Goal: Information Seeking & Learning: Understand process/instructions

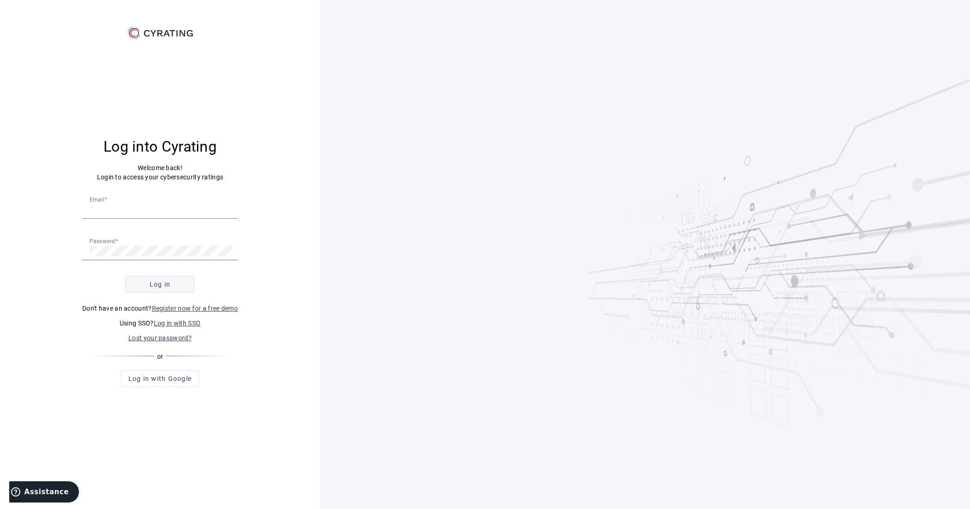
type input "[EMAIL_ADDRESS][DOMAIN_NAME]"
click at [186, 286] on span "submit" at bounding box center [160, 284] width 68 height 22
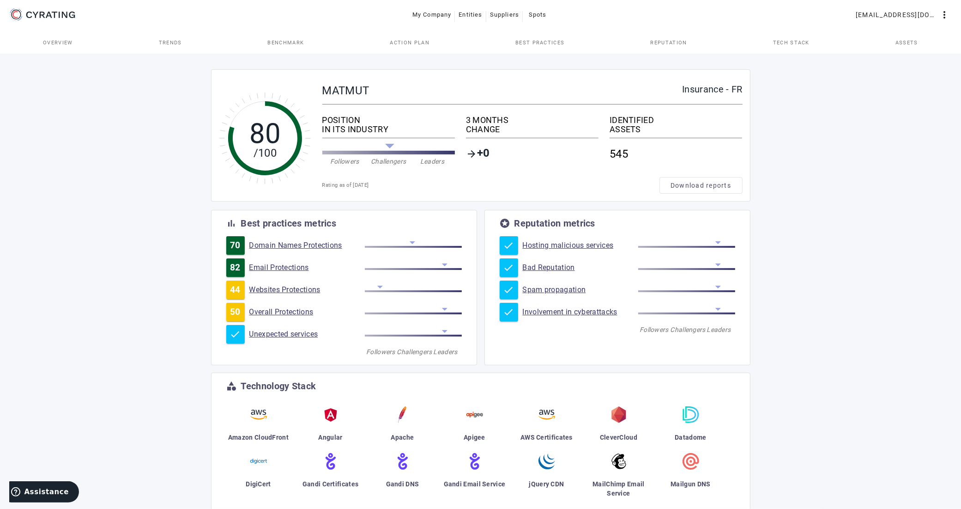
click at [418, 44] on span "Action Plan" at bounding box center [410, 42] width 40 height 5
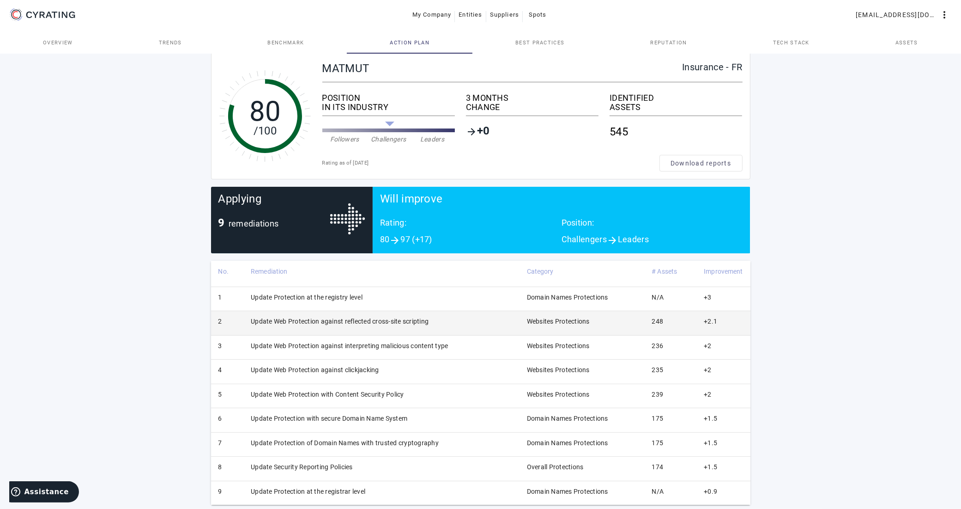
scroll to position [35, 0]
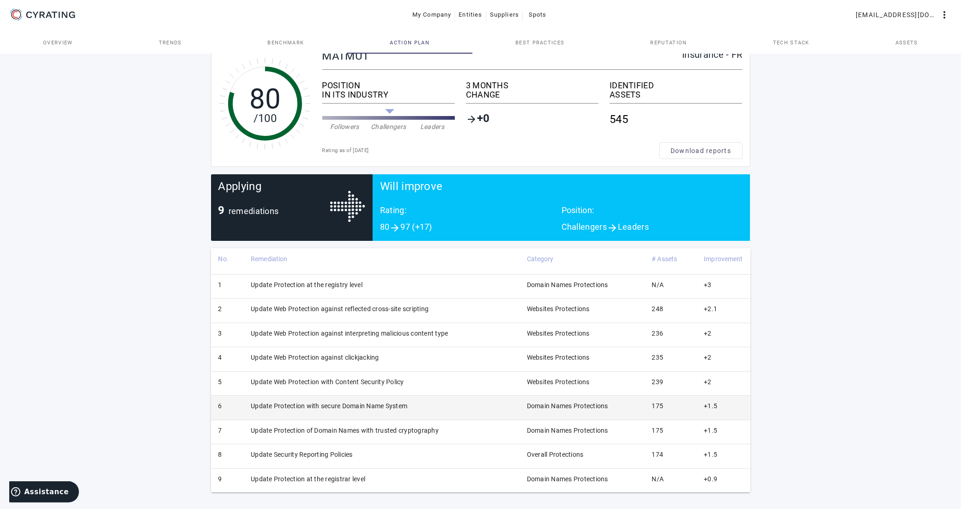
click at [348, 407] on td "Update Protection with secure Domain Name System" at bounding box center [381, 407] width 276 height 24
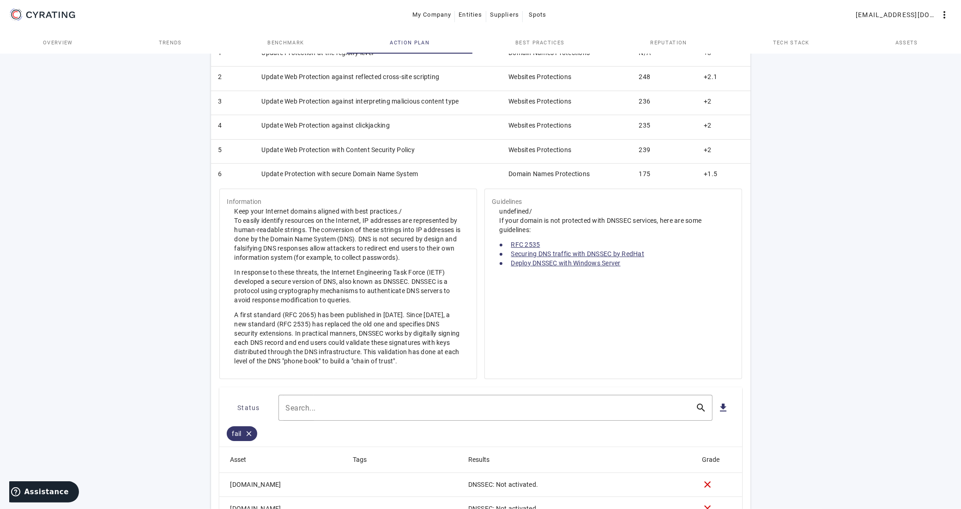
scroll to position [266, 0]
click at [565, 266] on link "Deploy DNSSEC with Windows Server" at bounding box center [566, 263] width 110 height 7
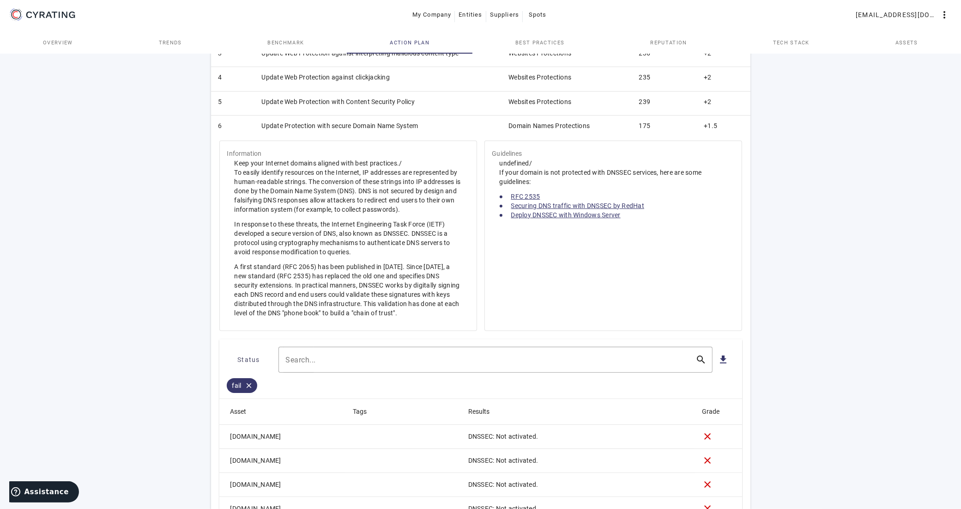
scroll to position [208, 0]
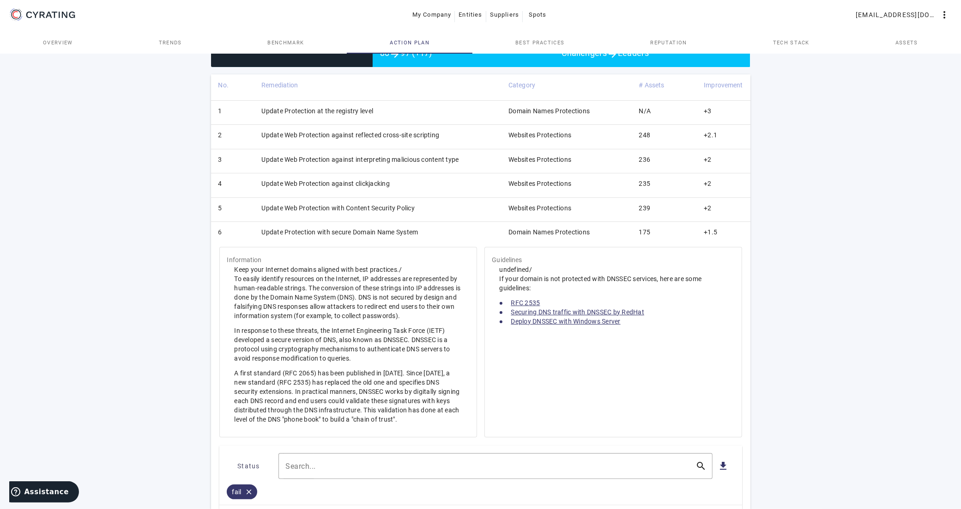
click at [334, 234] on td "Update Protection with secure Domain Name System" at bounding box center [377, 234] width 247 height 24
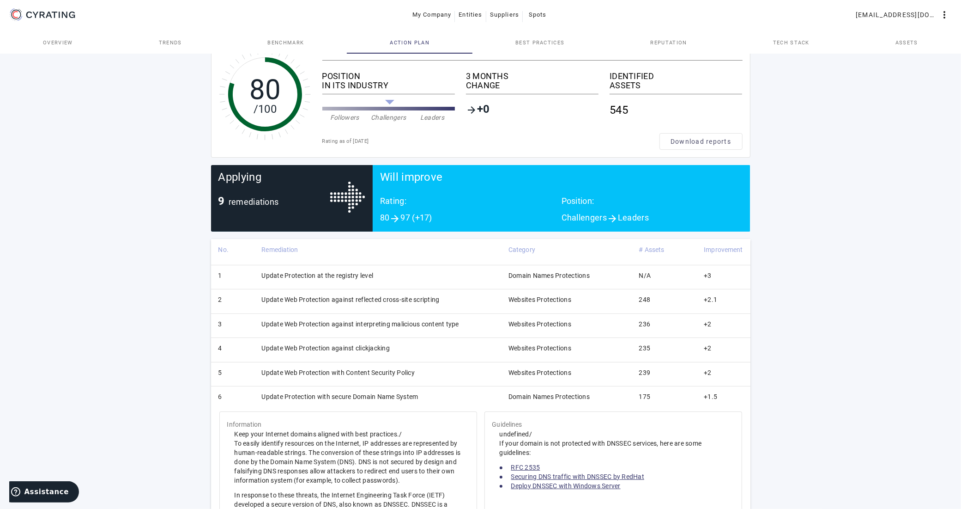
scroll to position [35, 0]
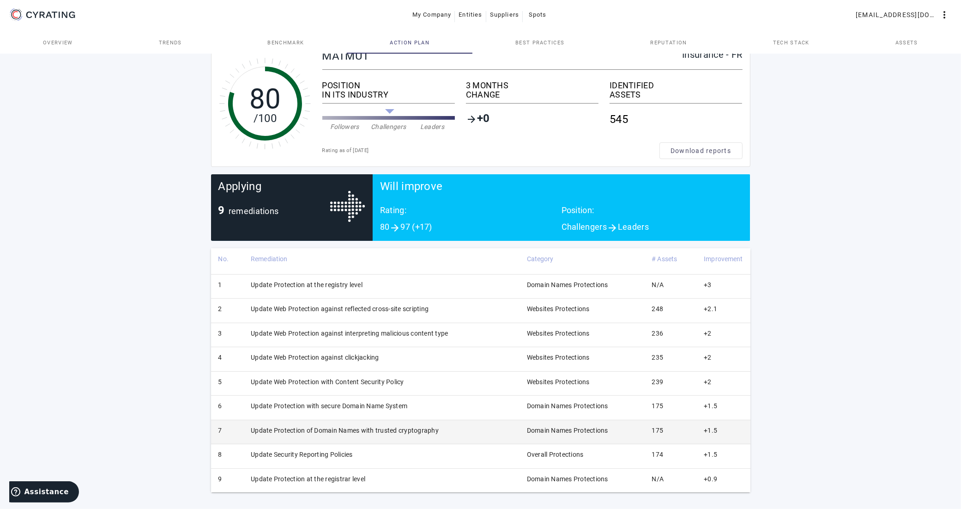
click at [415, 431] on td "Update Protection of Domain Names with trusted cryptography" at bounding box center [381, 432] width 276 height 24
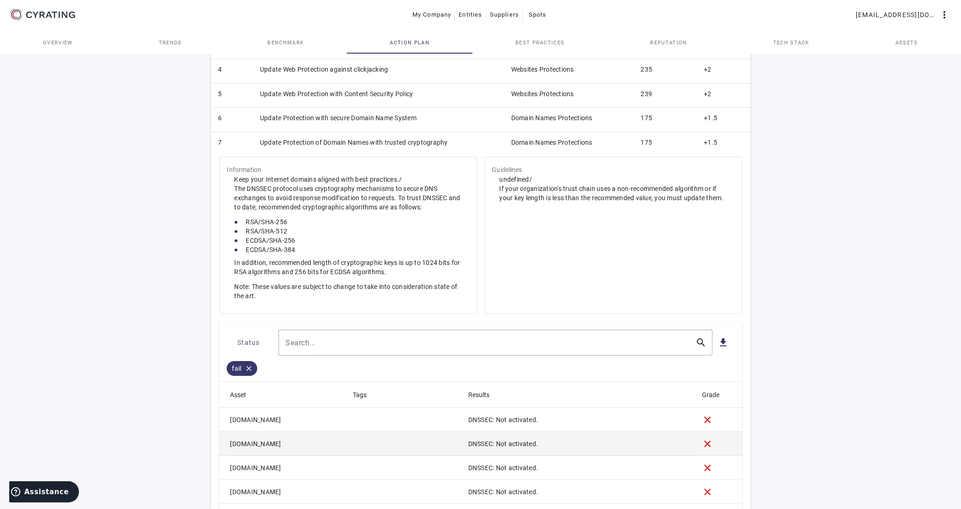
scroll to position [208, 0]
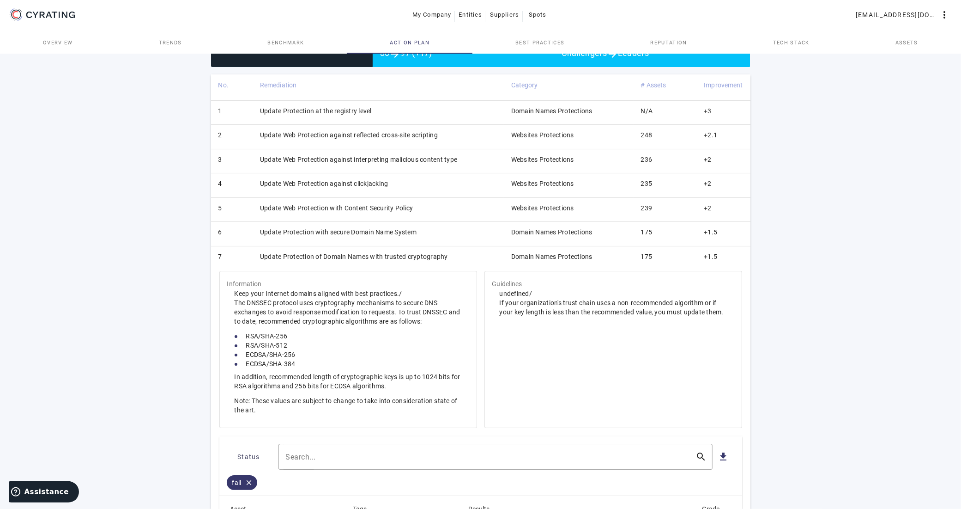
click at [283, 260] on td "Update Protection of Domain Names with trusted cryptography" at bounding box center [378, 258] width 251 height 24
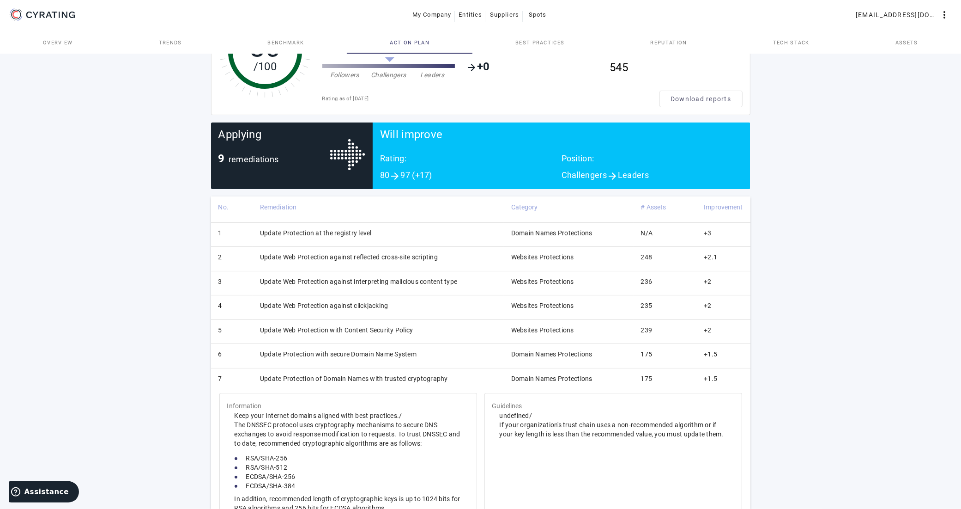
scroll to position [35, 0]
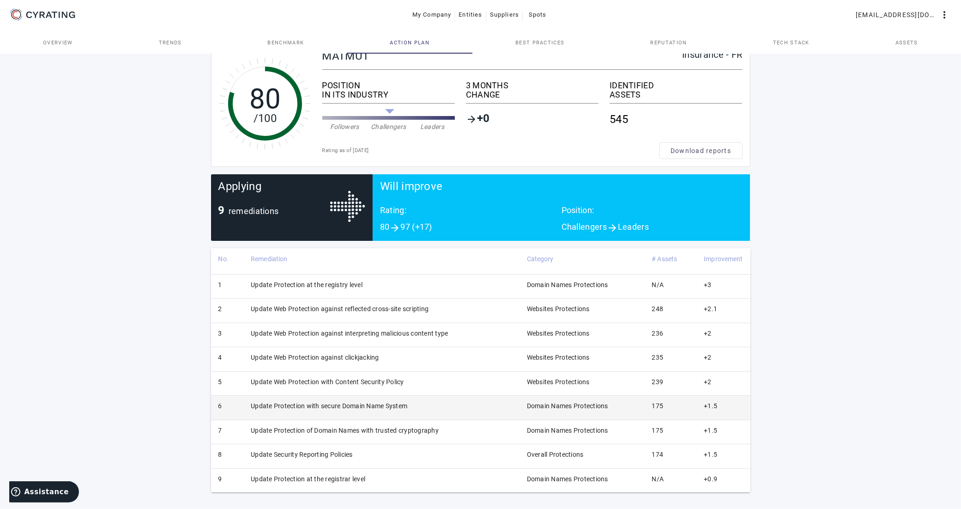
click at [390, 405] on td "Update Protection with secure Domain Name System" at bounding box center [381, 407] width 276 height 24
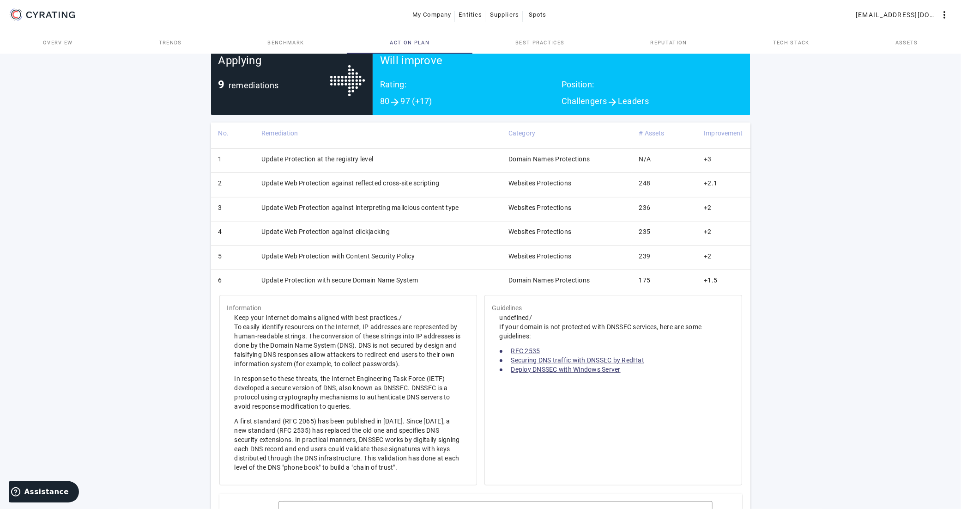
scroll to position [151, 0]
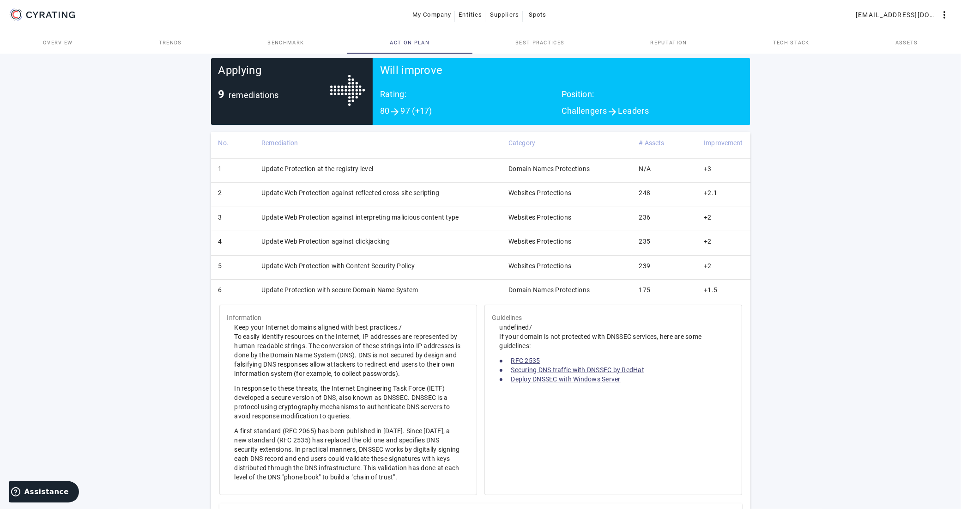
click at [373, 289] on td "Update Protection with secure Domain Name System" at bounding box center [377, 292] width 247 height 24
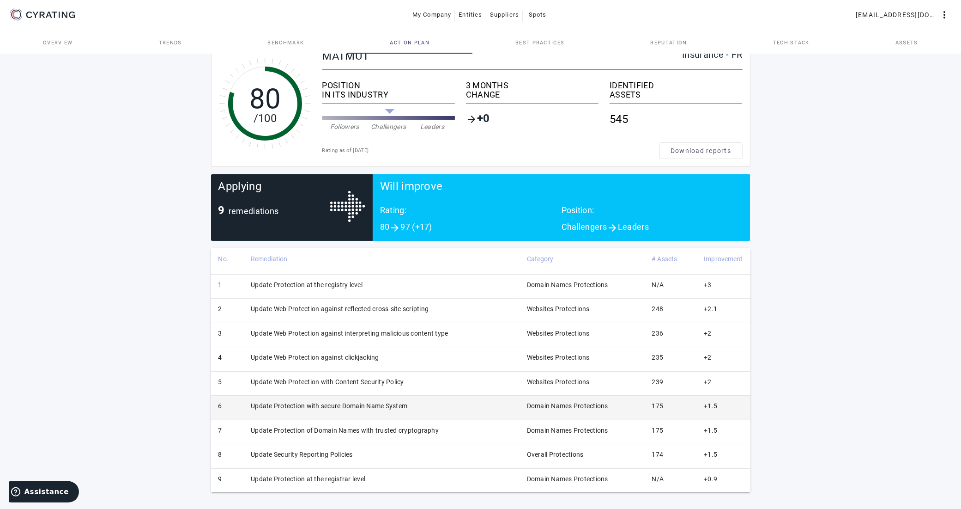
scroll to position [35, 0]
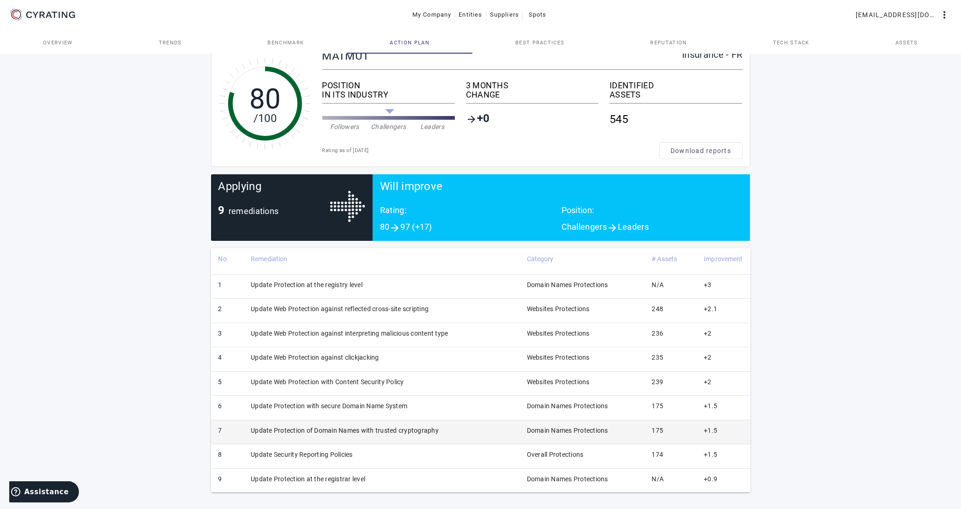
click at [354, 430] on td "Update Protection of Domain Names with trusted cryptography" at bounding box center [381, 432] width 276 height 24
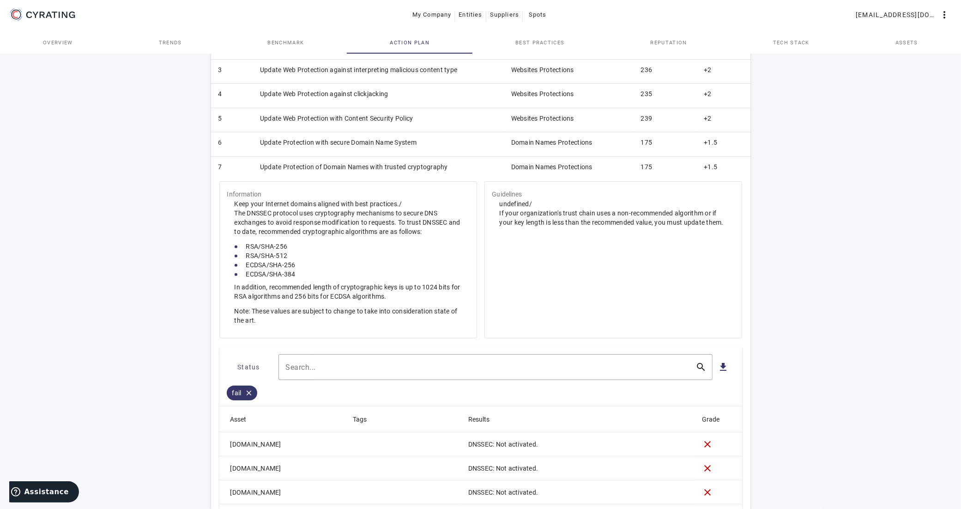
scroll to position [324, 0]
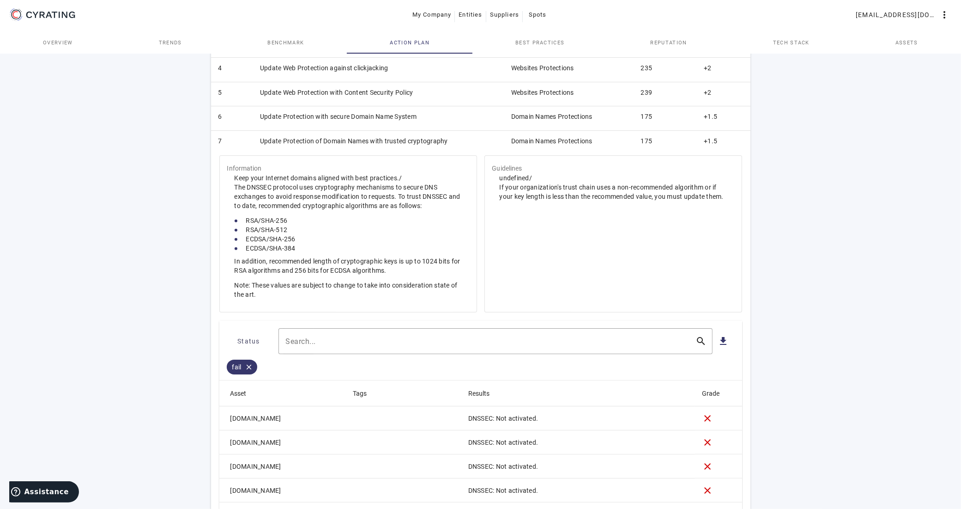
click at [367, 140] on td "Update Protection of Domain Names with trusted cryptography" at bounding box center [378, 142] width 251 height 24
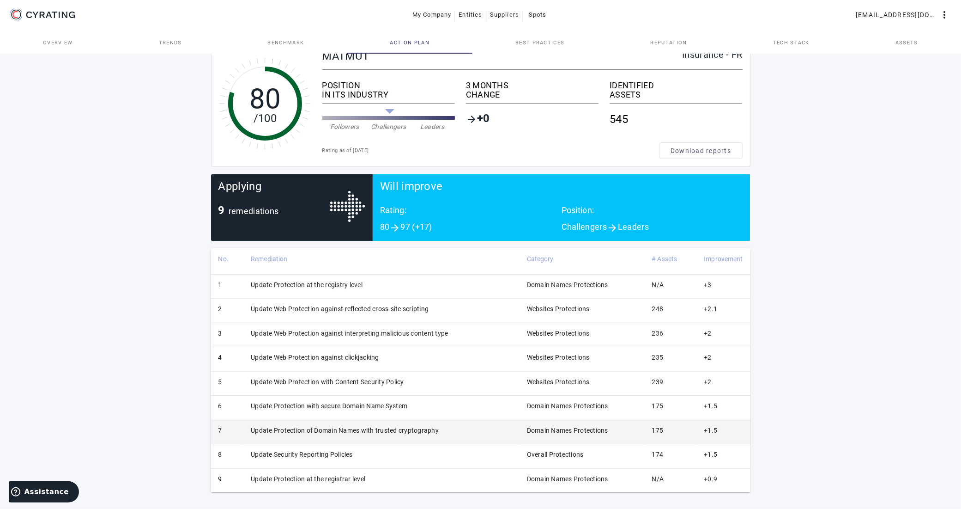
scroll to position [35, 0]
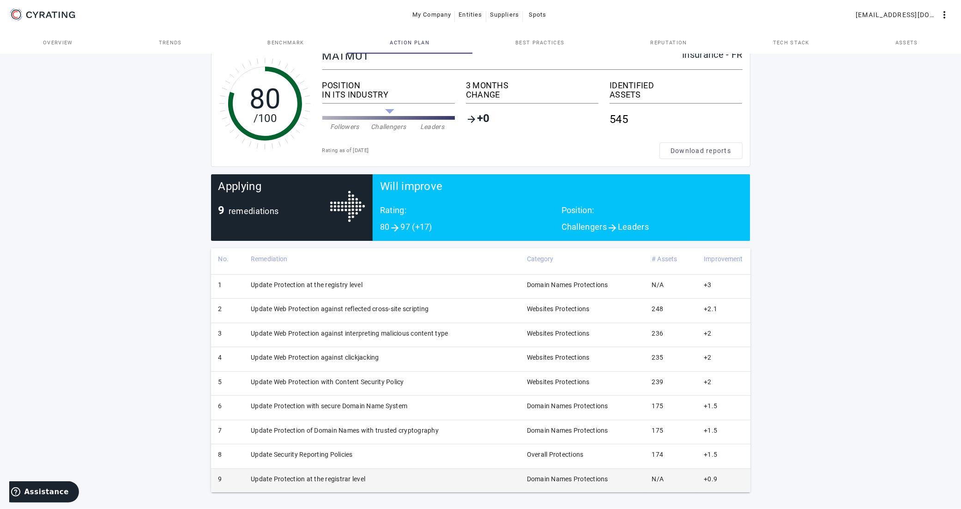
click at [346, 479] on td "Update Protection at the registrar level" at bounding box center [381, 480] width 276 height 24
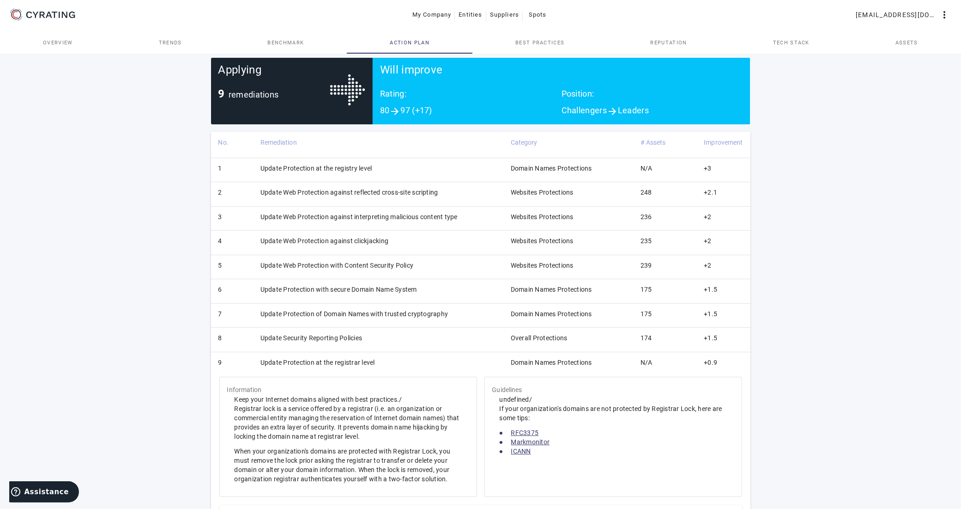
scroll to position [151, 0]
click at [347, 365] on td "Update Protection at the registrar level" at bounding box center [378, 364] width 250 height 24
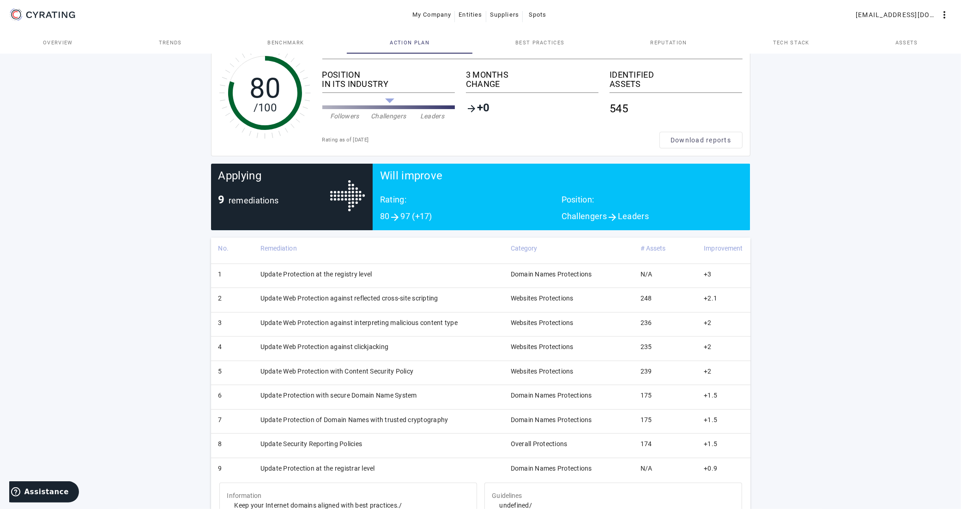
scroll to position [35, 0]
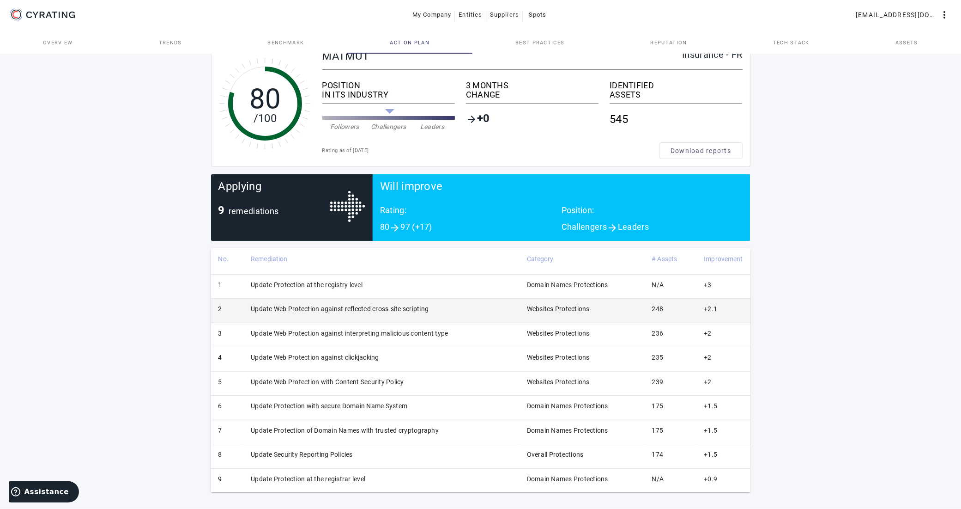
click at [417, 310] on td "Update Web Protection against reflected cross-site scripting" at bounding box center [381, 310] width 276 height 24
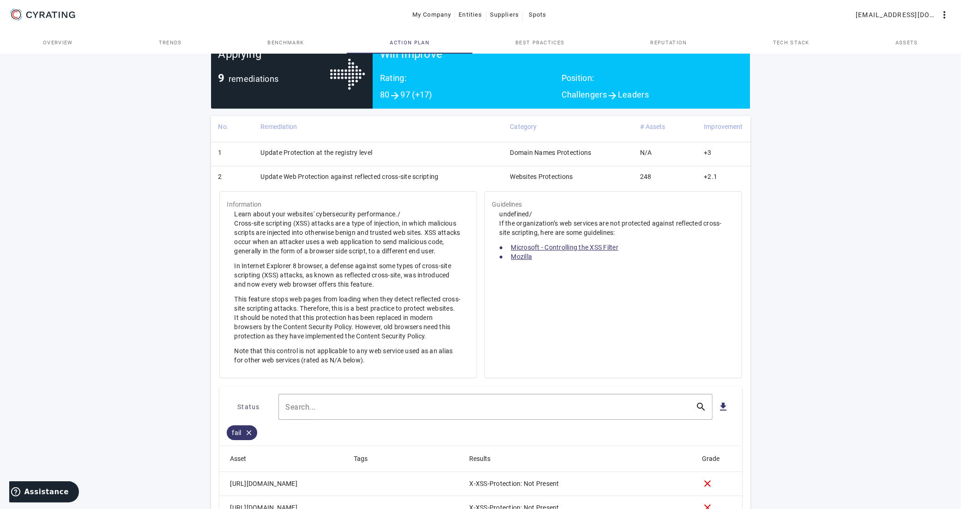
scroll to position [155, 0]
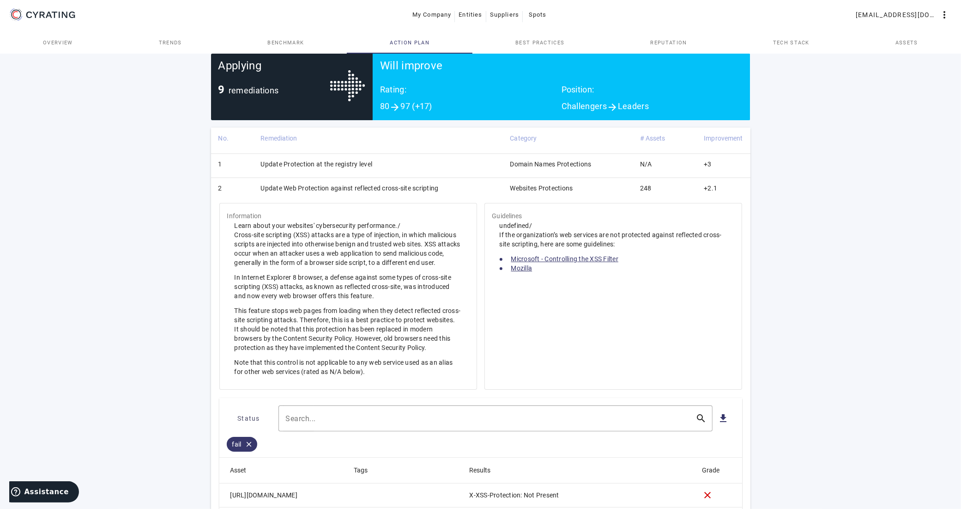
click at [526, 269] on link "Mozilla" at bounding box center [521, 267] width 21 height 7
click at [551, 258] on link "Microsoft - Controlling the XSS Filter" at bounding box center [565, 258] width 108 height 7
drag, startPoint x: 444, startPoint y: 188, endPoint x: 262, endPoint y: 188, distance: 183.0
click at [262, 188] on td "Update Web Protection against reflected cross-site scripting" at bounding box center [377, 190] width 249 height 24
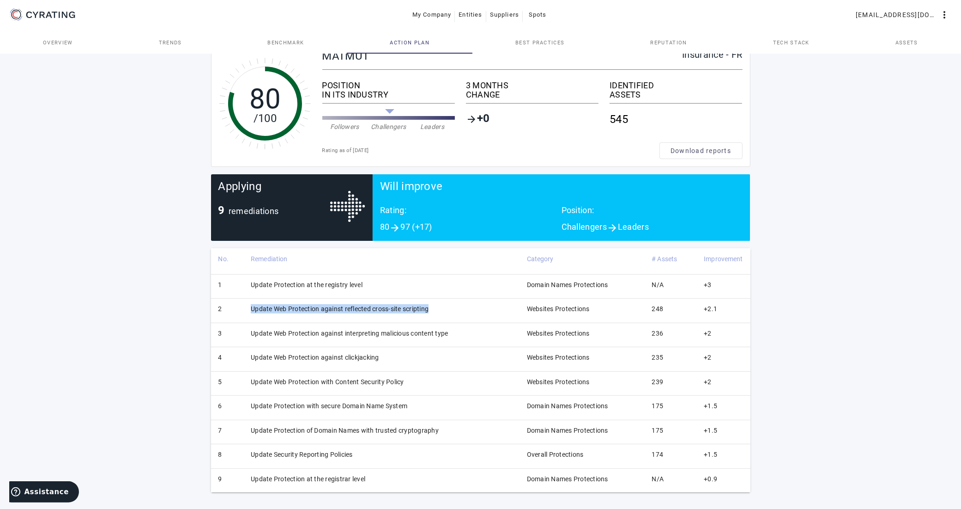
scroll to position [35, 0]
drag, startPoint x: 289, startPoint y: 186, endPoint x: 860, endPoint y: 312, distance: 584.8
click at [871, 314] on div "80 /100 MATMUT Insurance - FR POSITION IN ITS INDUSTRY Followers Challengers Le…" at bounding box center [480, 263] width 961 height 492
drag, startPoint x: 433, startPoint y: 309, endPoint x: 245, endPoint y: 310, distance: 188.5
click at [245, 310] on td "Update Web Protection against reflected cross-site scripting" at bounding box center [381, 310] width 276 height 24
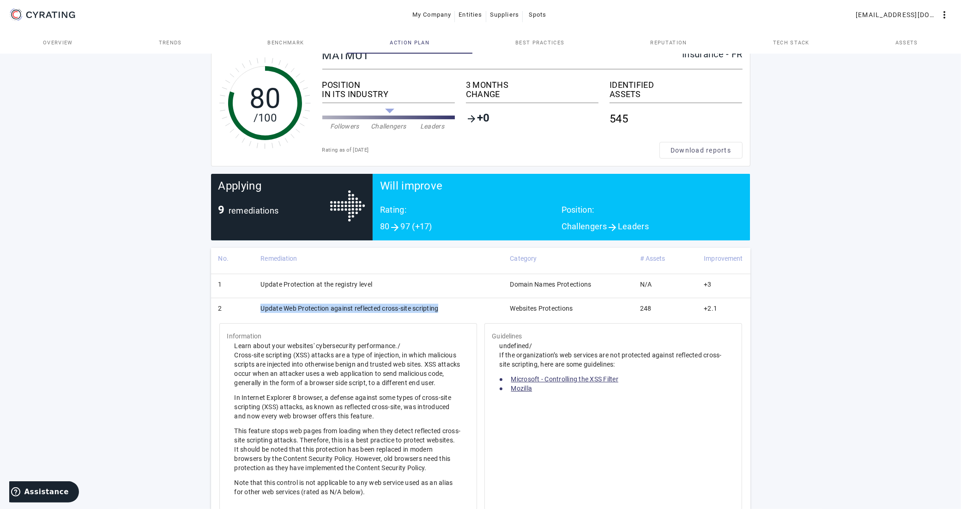
scroll to position [155, 0]
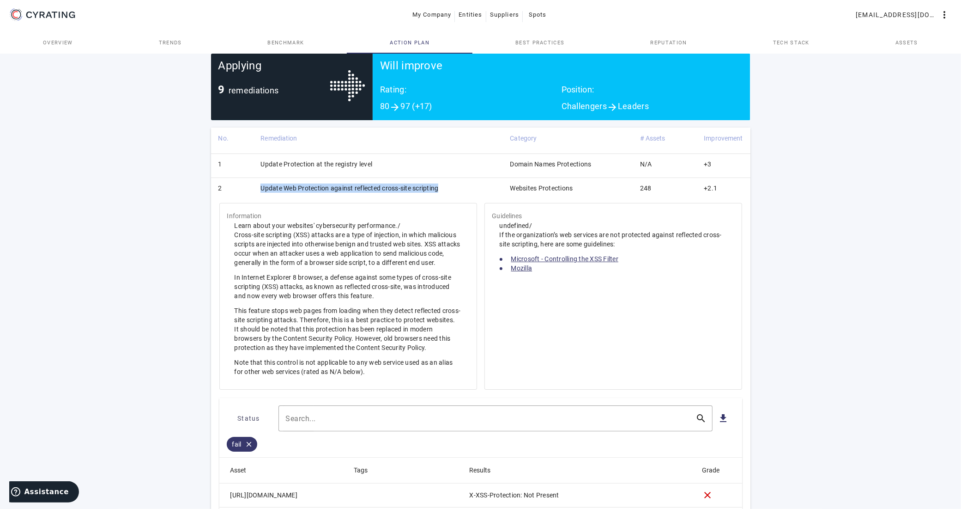
copy td "Update Web Protection against reflected cross-site scripting"
click at [454, 189] on td "Update Web Protection against reflected cross-site scripting" at bounding box center [377, 190] width 249 height 24
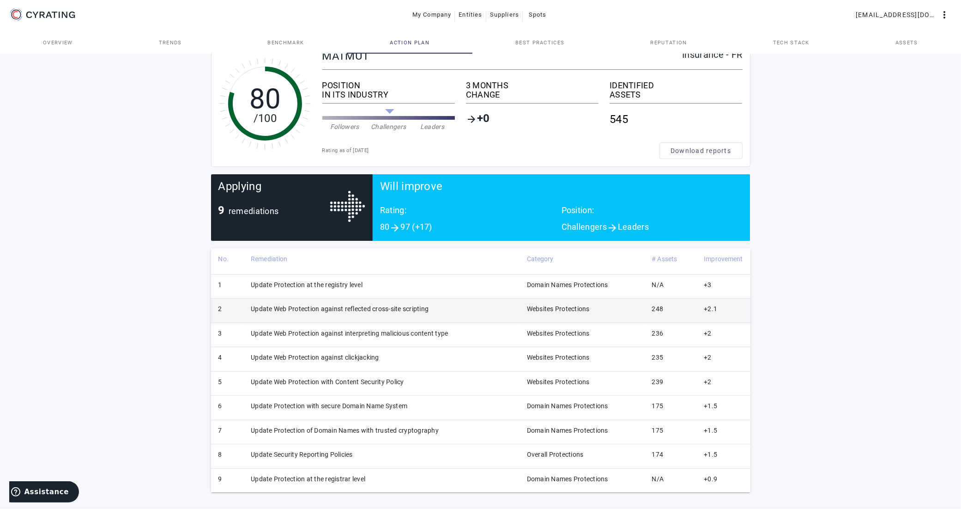
scroll to position [35, 0]
click at [355, 310] on td "Update Web Protection against reflected cross-site scripting" at bounding box center [381, 310] width 276 height 24
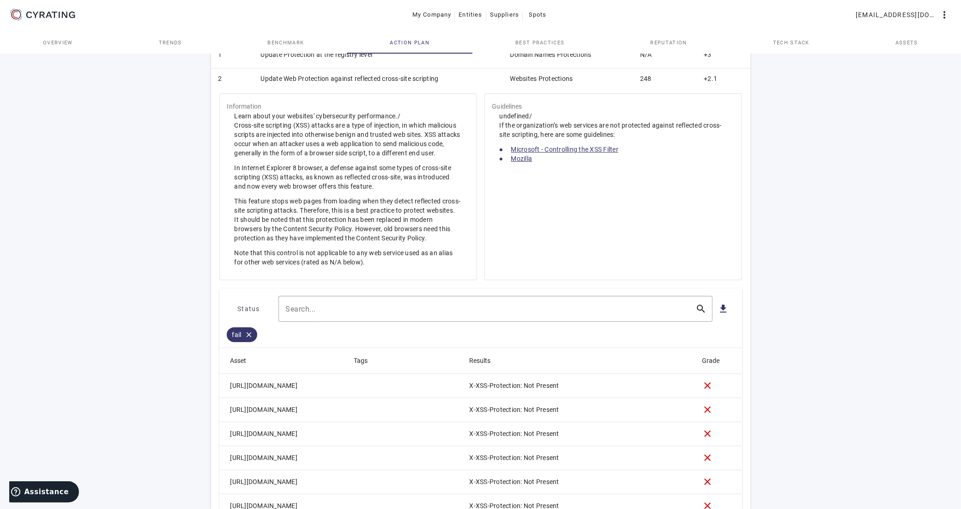
scroll to position [271, 0]
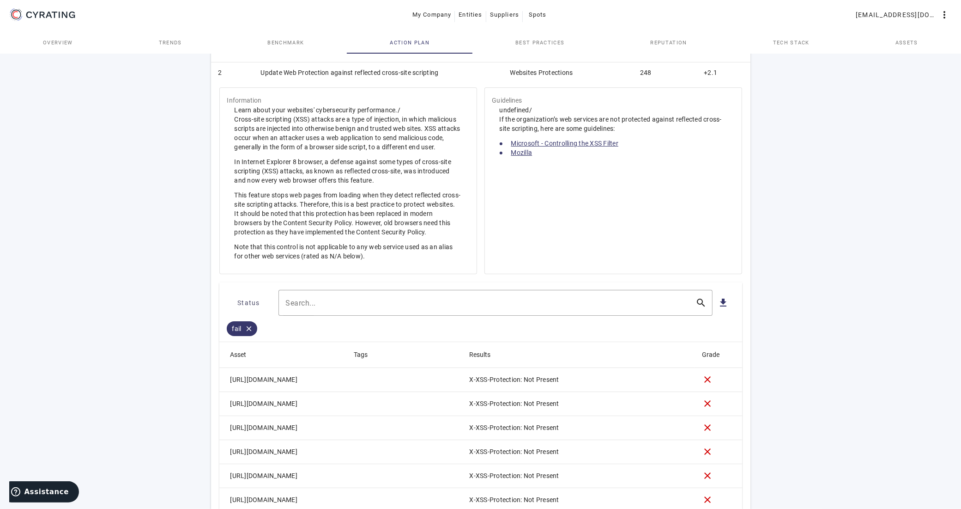
click at [571, 143] on link "Microsoft - Controlling the XSS Filter" at bounding box center [565, 143] width 108 height 7
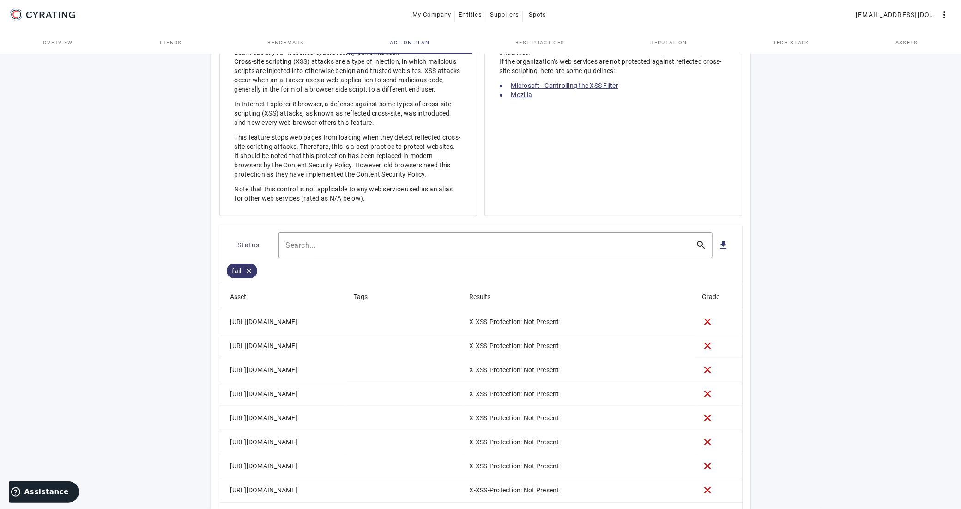
scroll to position [155, 0]
